Goal: Information Seeking & Learning: Compare options

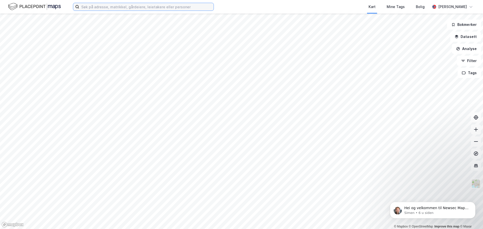
click at [106, 8] on input at bounding box center [146, 7] width 134 height 8
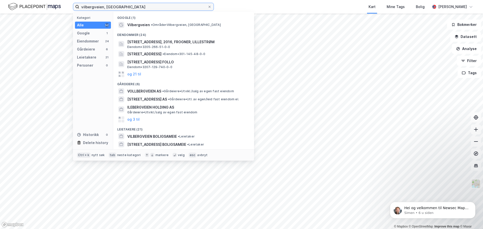
type input "vilbergveien, [GEOGRAPHIC_DATA]"
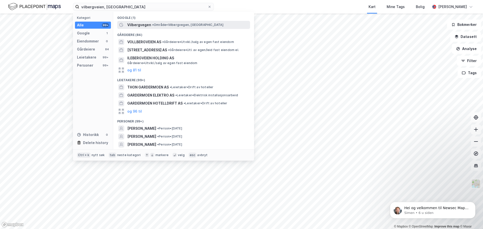
click at [146, 28] on div "Vilbergvegen • Område • [GEOGRAPHIC_DATA], [GEOGRAPHIC_DATA]" at bounding box center [183, 25] width 133 height 8
